Goal: Task Accomplishment & Management: Complete application form

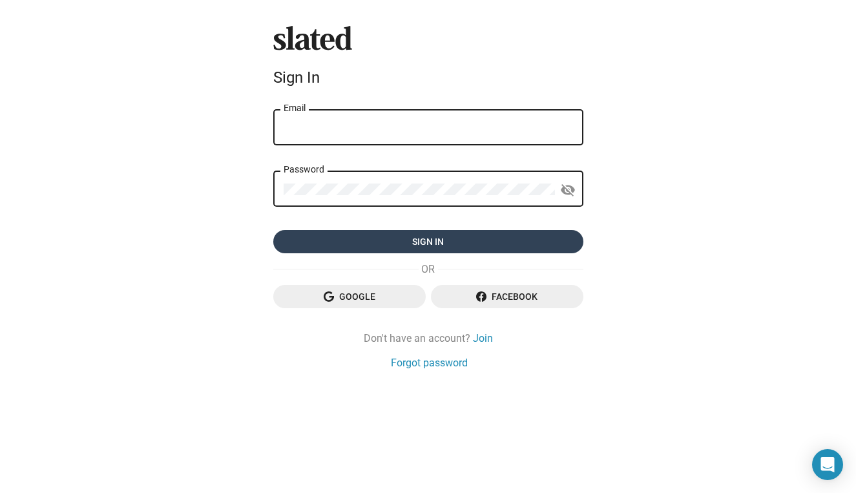
type input "[PERSON_NAME][EMAIL_ADDRESS][PERSON_NAME][DOMAIN_NAME]"
click at [443, 246] on span "Sign in" at bounding box center [428, 241] width 289 height 23
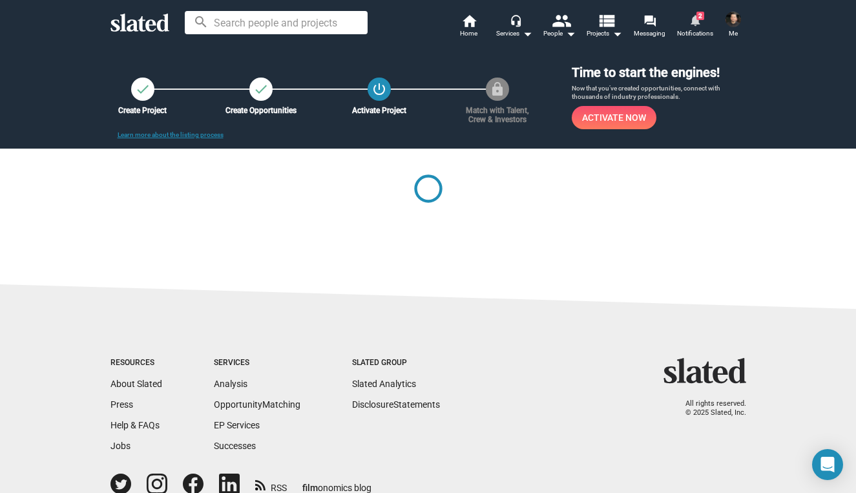
click at [696, 21] on mat-icon "notifications" at bounding box center [694, 20] width 12 height 12
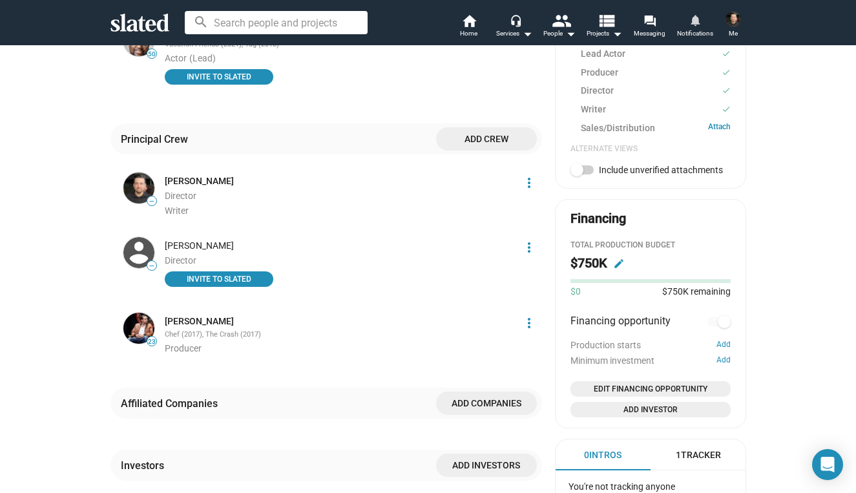
scroll to position [548, 0]
click at [726, 343] on button "Add" at bounding box center [723, 344] width 14 height 10
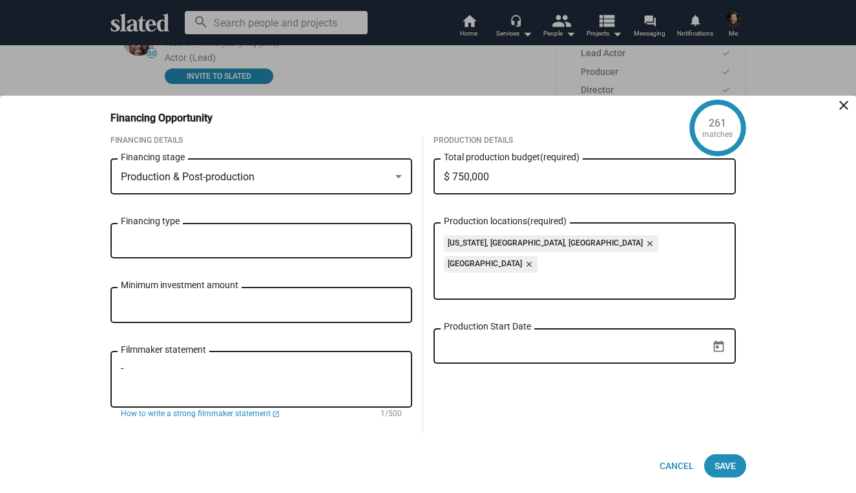
click at [219, 302] on input "Minimum investment amount" at bounding box center [262, 306] width 282 height 12
type input "$ 25,000"
click at [588, 340] on input "Production Start Date" at bounding box center [575, 346] width 263 height 12
click at [718, 340] on icon "Open calendar" at bounding box center [719, 347] width 14 height 14
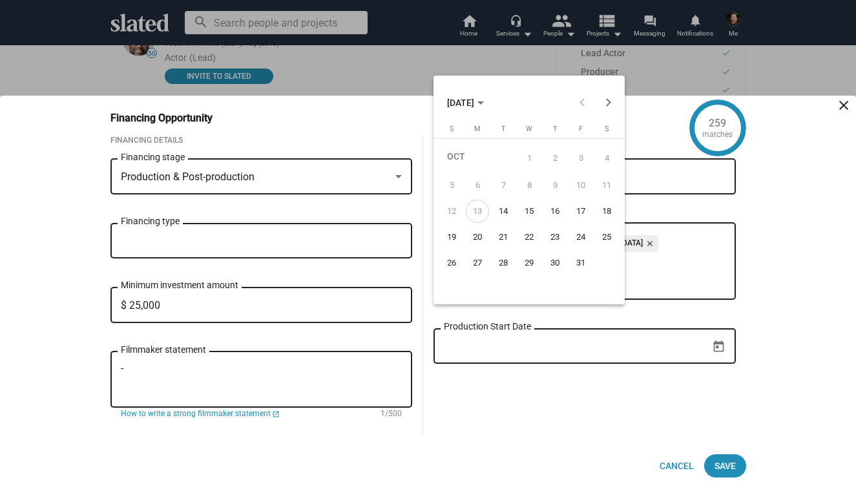
click at [528, 355] on div at bounding box center [428, 246] width 856 height 493
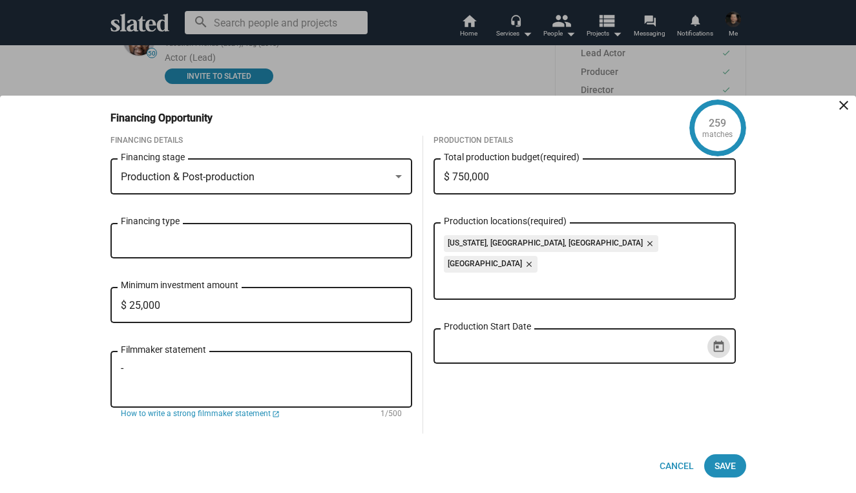
click at [189, 231] on div "Financing type" at bounding box center [262, 239] width 282 height 38
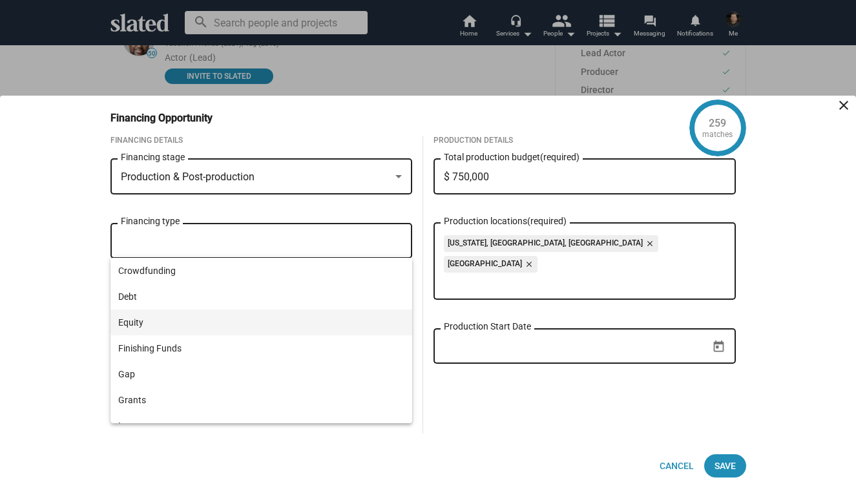
click at [160, 324] on span "Equity" at bounding box center [261, 322] width 287 height 26
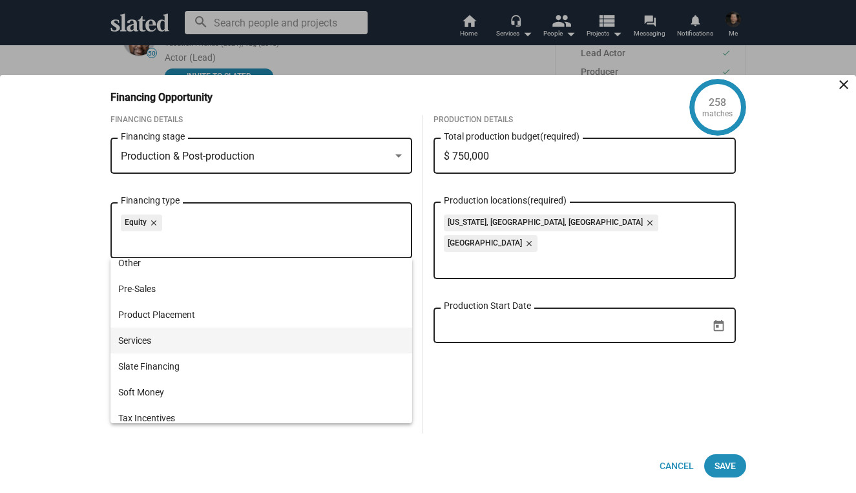
scroll to position [248, 0]
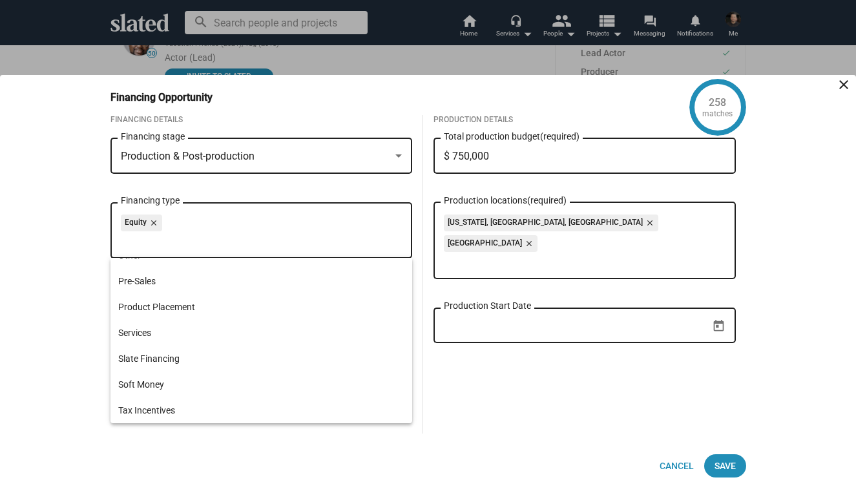
click at [473, 377] on div "Production Details $ 750,000 Total production budget (required) New York, NY, U…" at bounding box center [584, 274] width 323 height 318
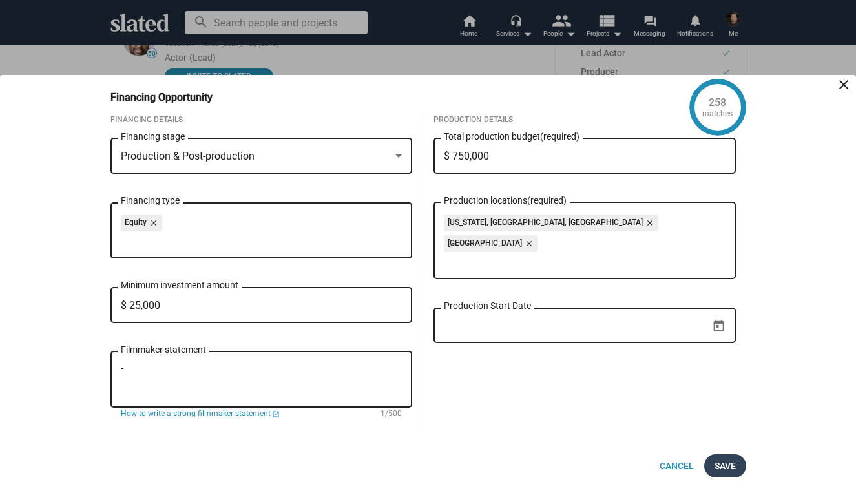
click at [724, 464] on span "Save" at bounding box center [724, 465] width 21 height 23
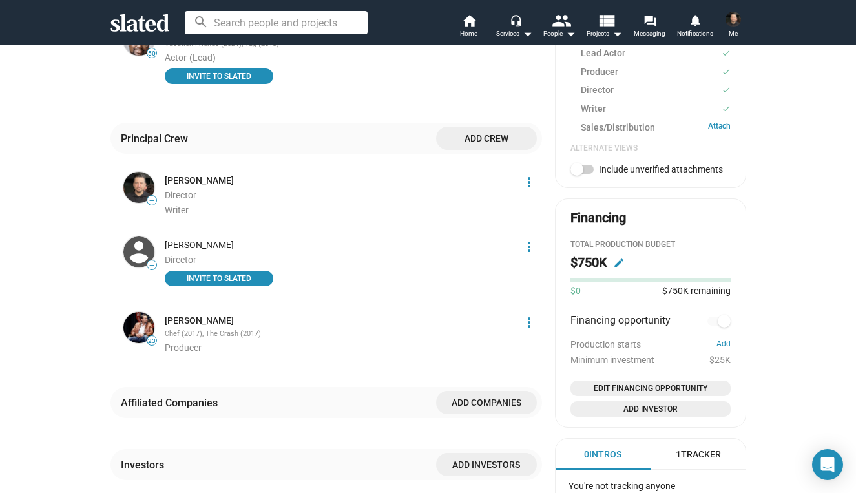
click at [618, 260] on mat-icon "edit" at bounding box center [619, 263] width 12 height 12
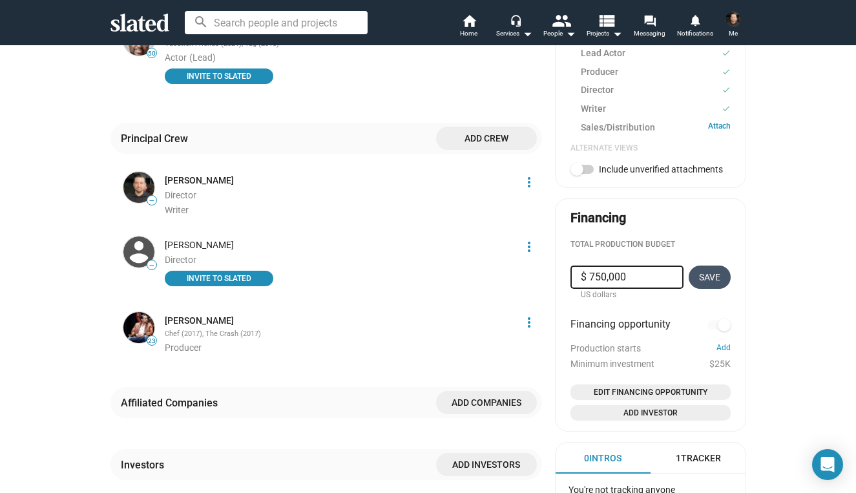
click at [704, 271] on span "Save" at bounding box center [709, 276] width 21 height 23
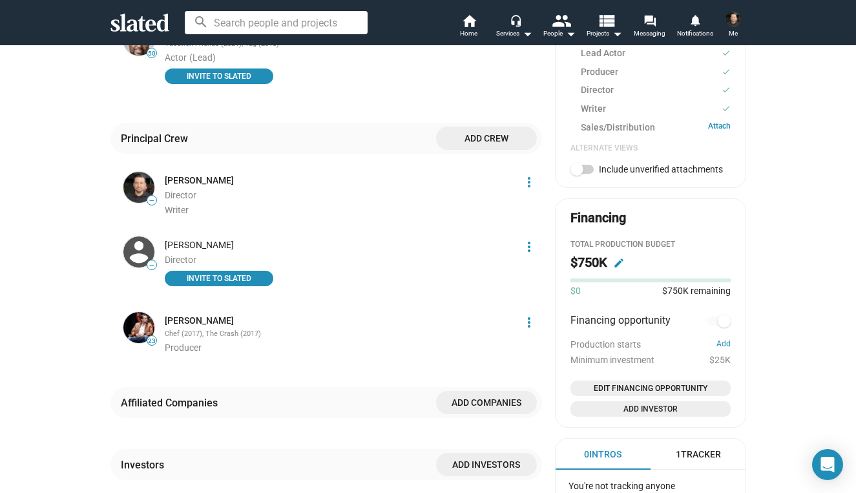
click at [571, 283] on div "$0 $750K remaining" at bounding box center [650, 287] width 160 height 19
click at [579, 289] on span "$0" at bounding box center [575, 291] width 10 height 12
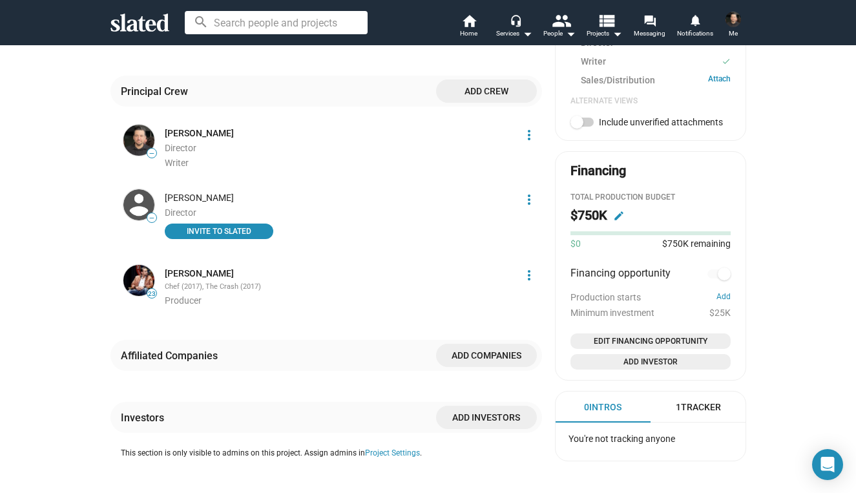
scroll to position [593, 0]
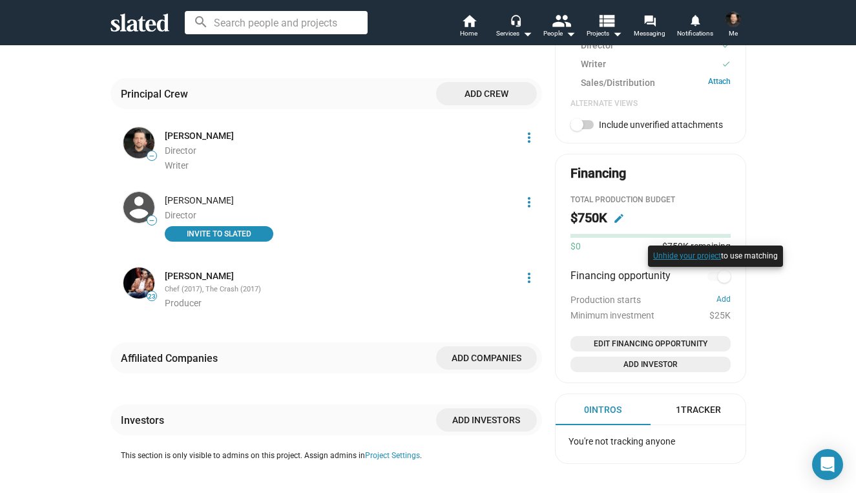
click at [697, 259] on button "Unhide your project" at bounding box center [687, 256] width 68 height 10
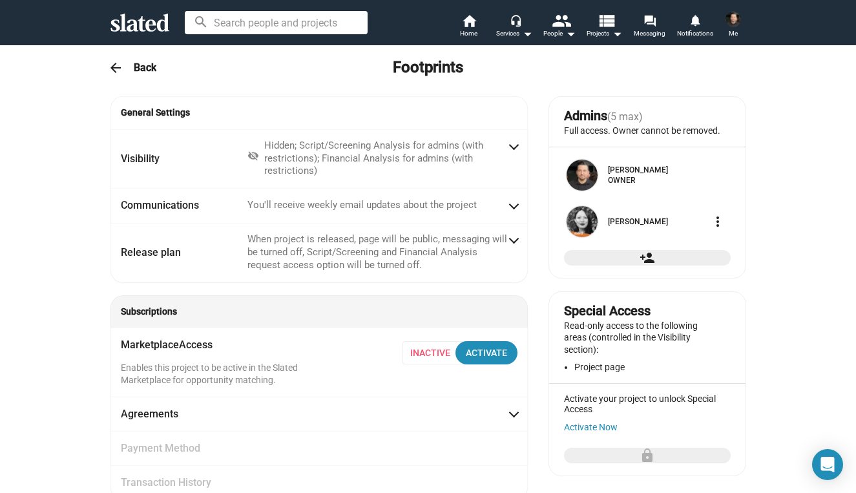
scroll to position [0, 0]
